Goal: Check status: Check status

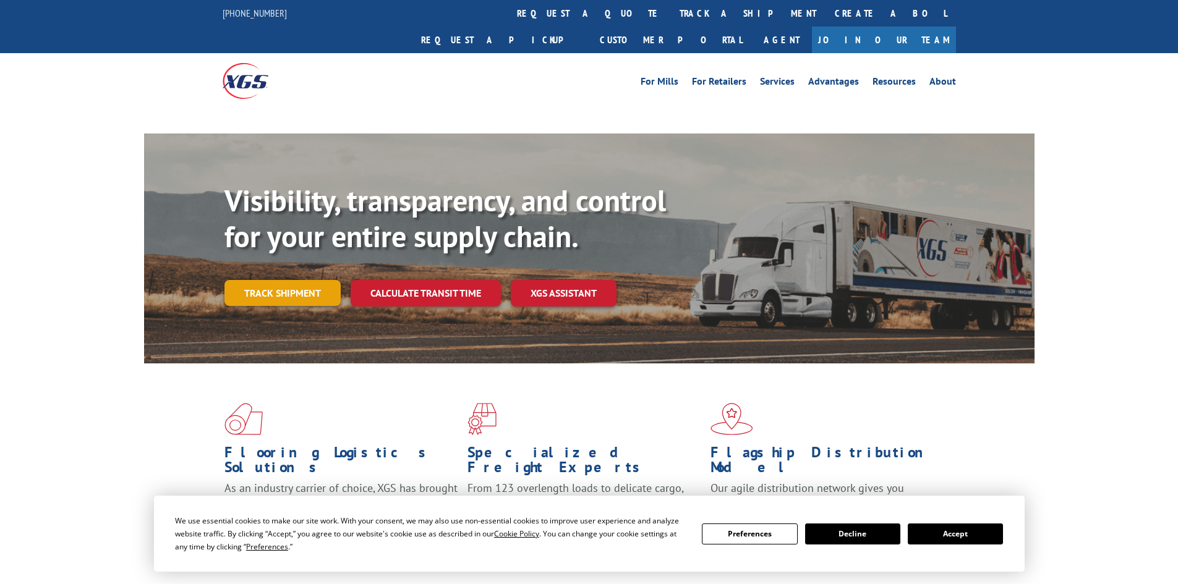
click at [321, 280] on link "Track shipment" at bounding box center [282, 293] width 116 height 26
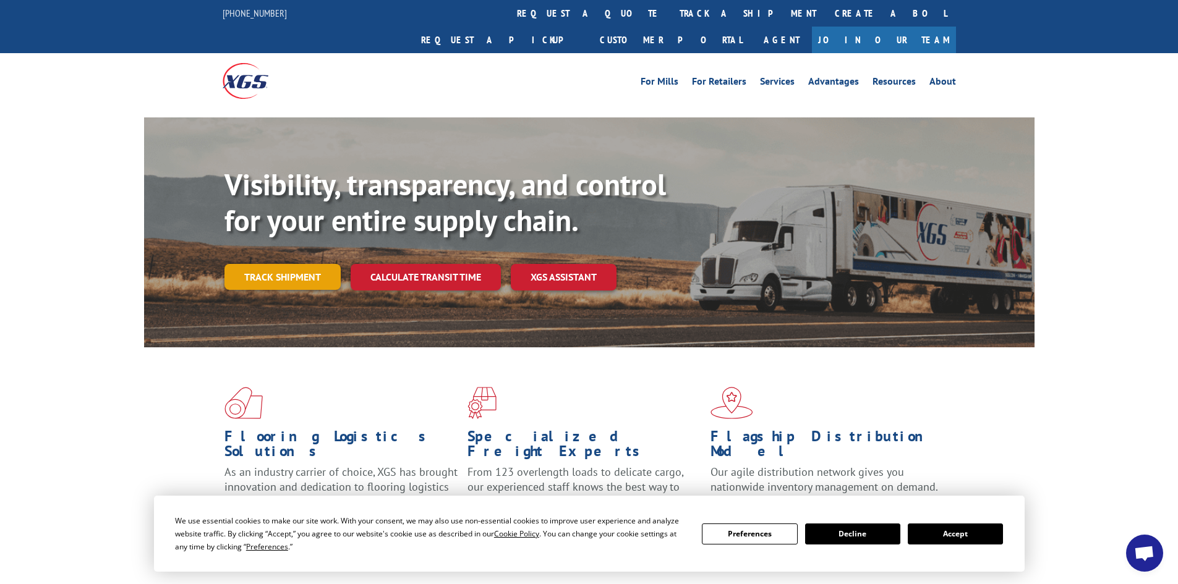
click at [318, 264] on link "Track shipment" at bounding box center [282, 277] width 116 height 26
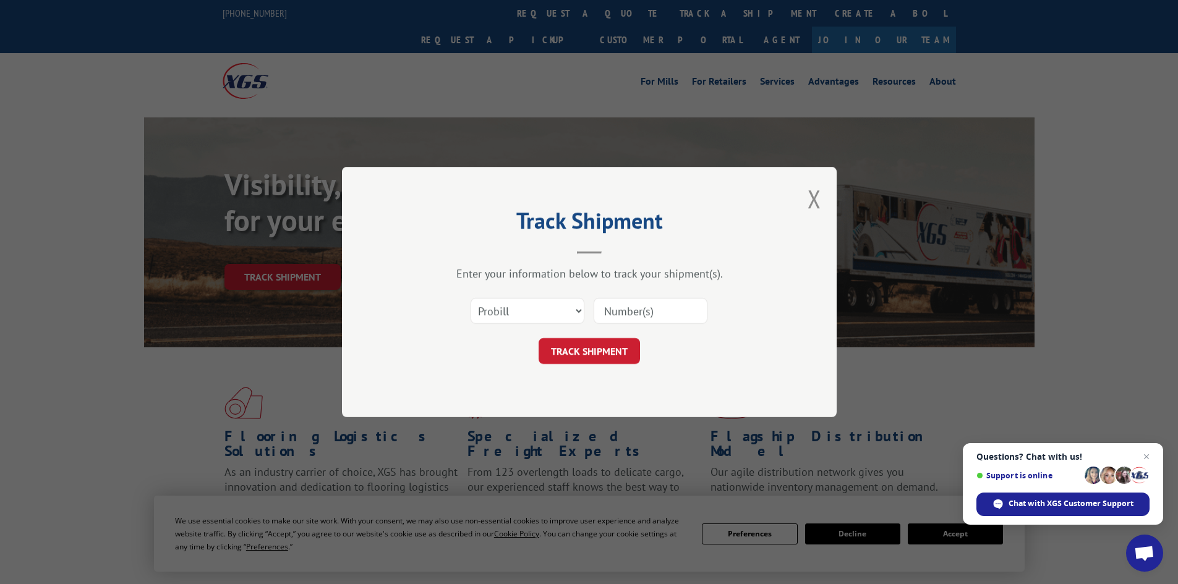
paste input "17929891"
type input "17929891"
click at [629, 360] on button "TRACK SHIPMENT" at bounding box center [588, 351] width 101 height 26
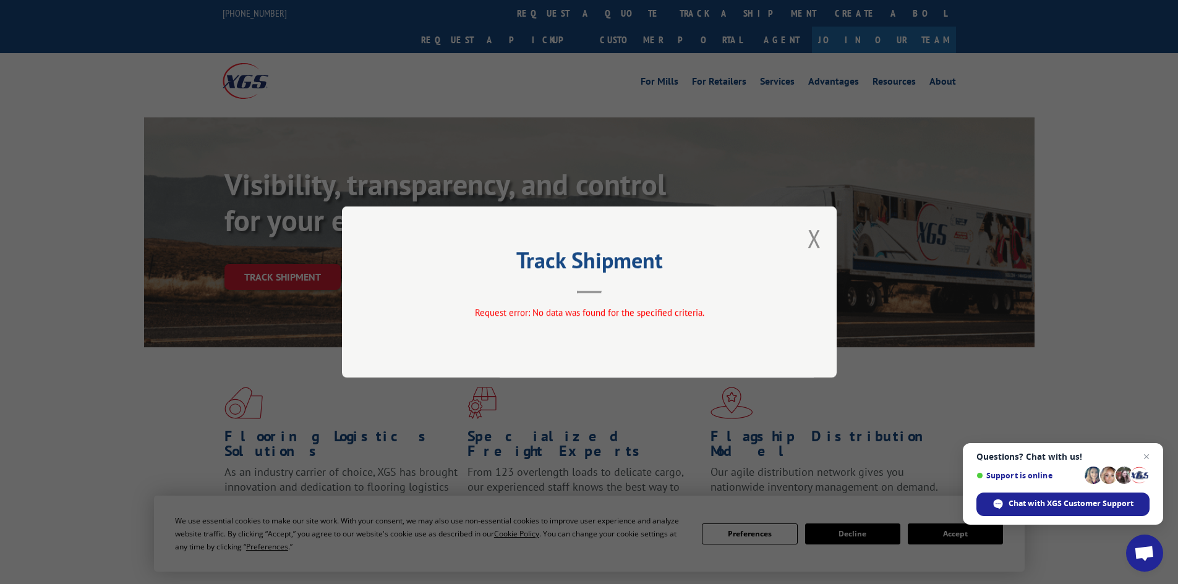
click at [824, 239] on div "Track Shipment Request error: No data was found for the specified criteria." at bounding box center [589, 291] width 495 height 171
click at [817, 239] on button "Close modal" at bounding box center [814, 238] width 14 height 33
